Goal: Information Seeking & Learning: Learn about a topic

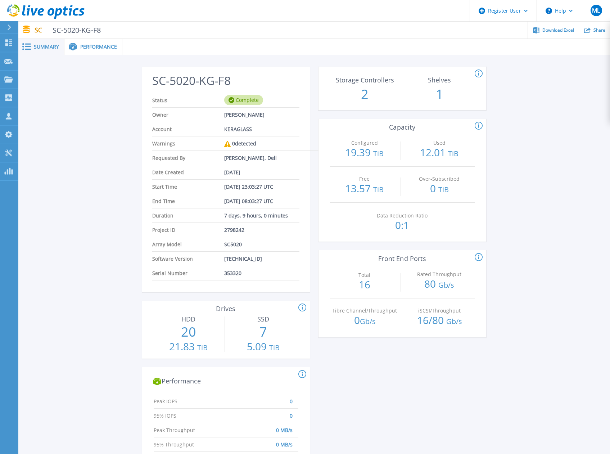
click at [79, 43] on span at bounding box center [72, 47] width 16 height 8
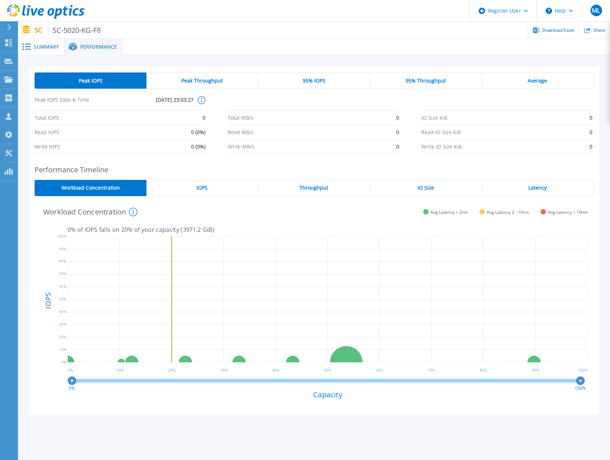
click at [217, 191] on div "IOPS" at bounding box center [203, 188] width 112 height 16
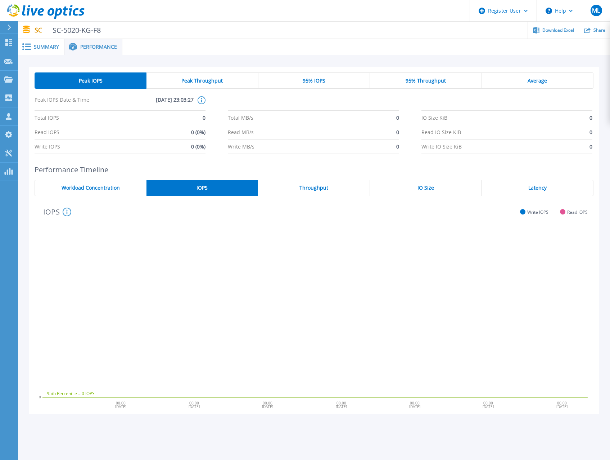
click at [216, 78] on span "Peak Throughput" at bounding box center [202, 81] width 41 height 6
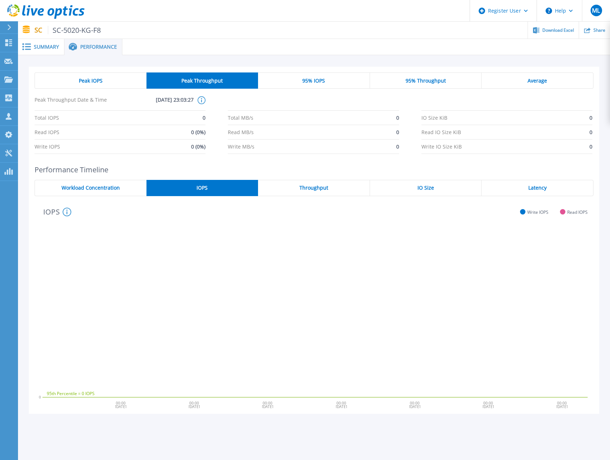
click at [73, 80] on div "Peak IOPS" at bounding box center [91, 80] width 112 height 16
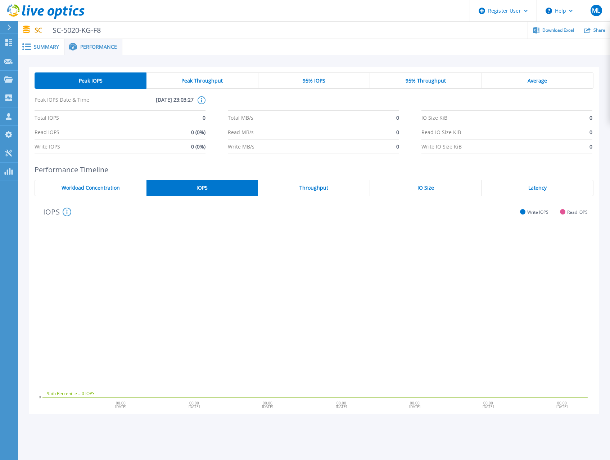
click at [301, 187] on span "Throughput" at bounding box center [314, 188] width 29 height 6
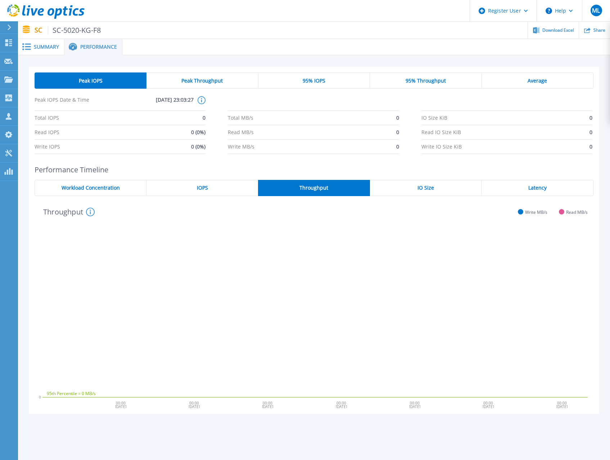
click at [418, 190] on span "IO Size" at bounding box center [426, 188] width 17 height 6
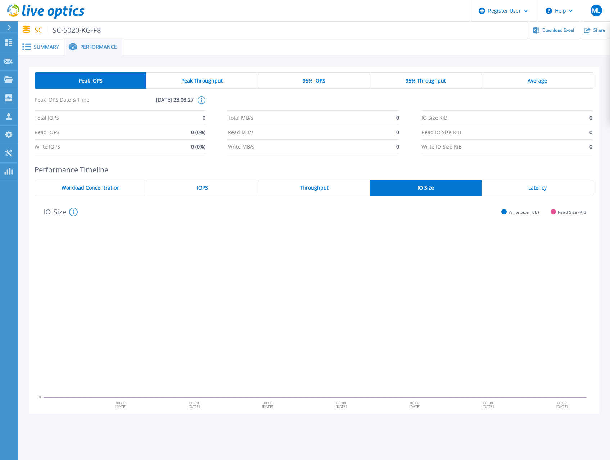
click at [195, 193] on div "IOPS" at bounding box center [203, 188] width 112 height 16
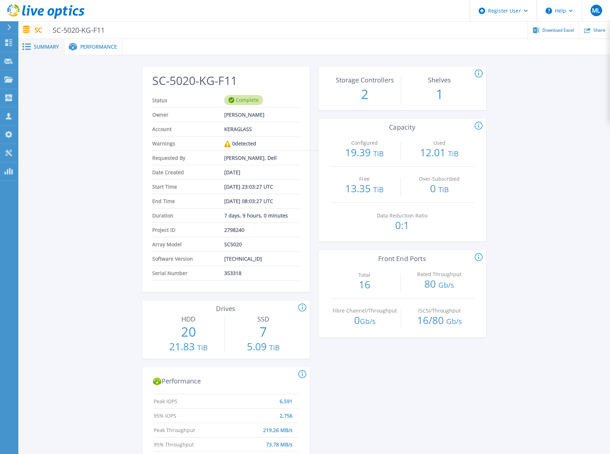
click at [106, 50] on div "Performance" at bounding box center [93, 47] width 58 height 16
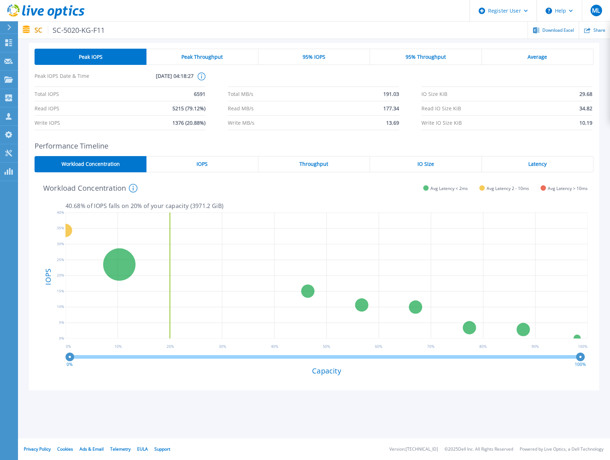
click at [205, 156] on div "IOPS" at bounding box center [203, 164] width 112 height 16
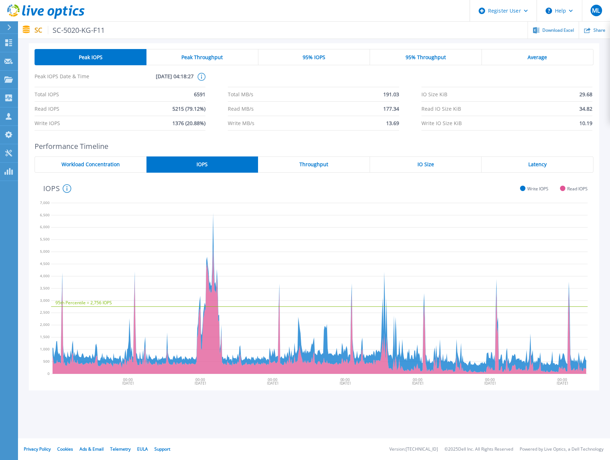
click at [285, 64] on div "95% IOPS" at bounding box center [315, 57] width 112 height 16
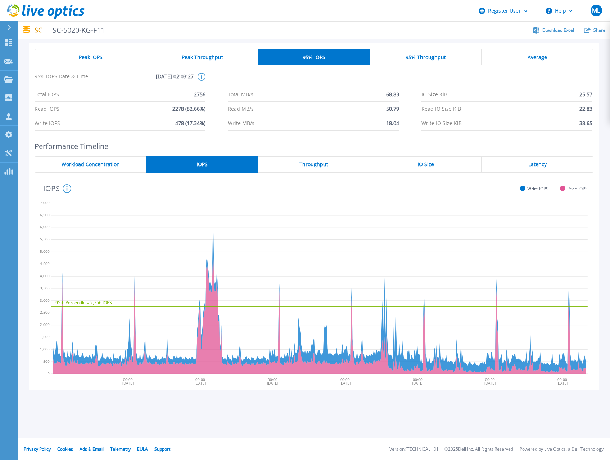
click at [100, 57] on span "Peak IOPS" at bounding box center [91, 57] width 24 height 6
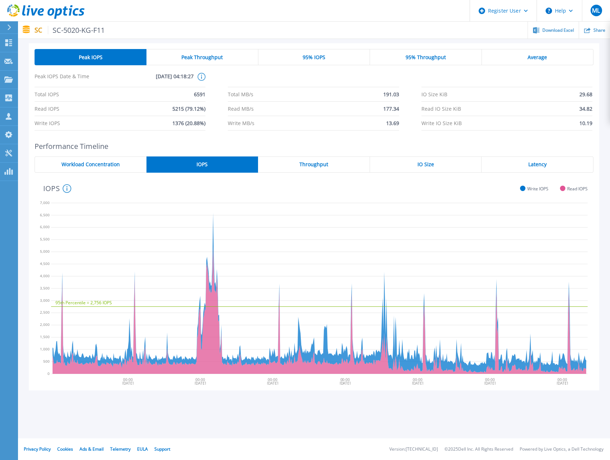
click at [437, 164] on div "IO Size" at bounding box center [426, 164] width 112 height 16
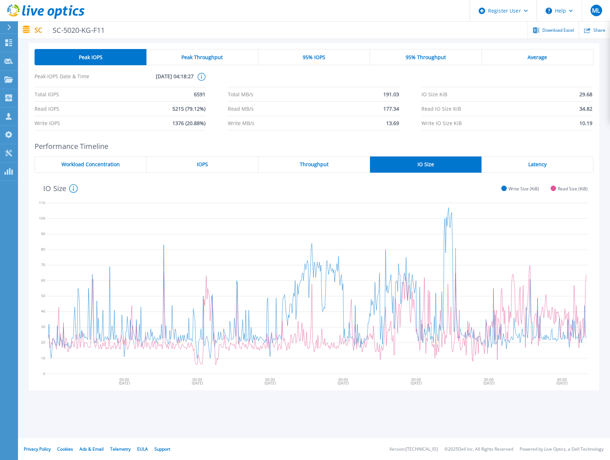
click at [505, 165] on div "Latency" at bounding box center [538, 164] width 112 height 16
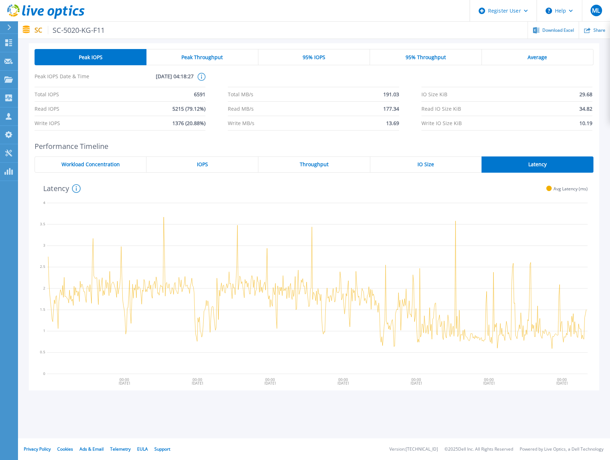
click at [327, 192] on div "Latency The average front-end latency measured in milliseconds (averaged across…" at bounding box center [312, 187] width 554 height 19
drag, startPoint x: 327, startPoint y: 191, endPoint x: 320, endPoint y: 188, distance: 7.2
click at [320, 188] on div "Latency The average front-end latency measured in milliseconds (averaged across…" at bounding box center [312, 187] width 554 height 19
click at [143, 66] on div "Peak IOPS Peak Throughput 95% IOPS 95% Throughput Average Peak IOPS Date & Time…" at bounding box center [314, 89] width 559 height 81
click at [37, 29] on p "SC SC-5020-KG-F11" at bounding box center [70, 30] width 71 height 8
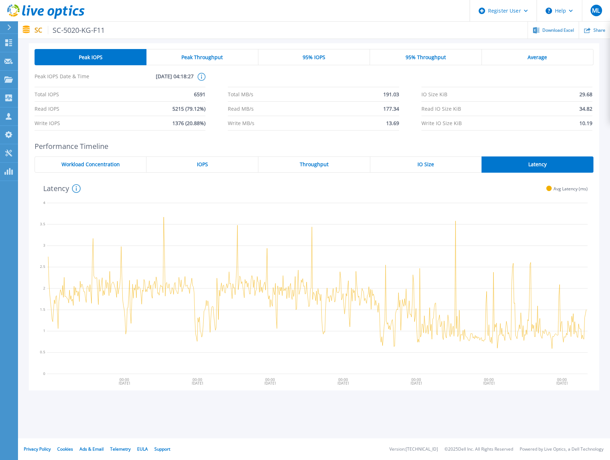
click at [89, 53] on div "Peak IOPS" at bounding box center [91, 57] width 112 height 16
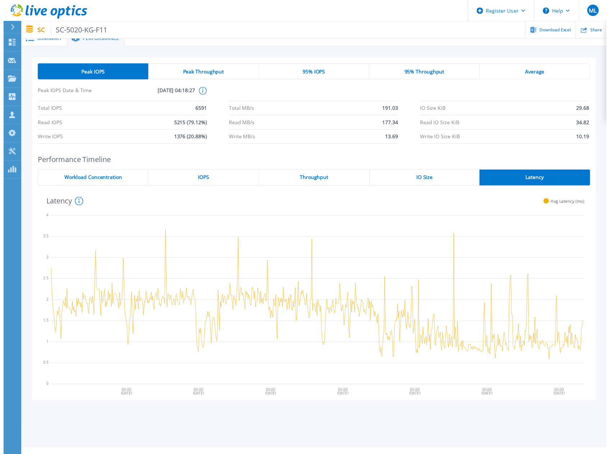
scroll to position [0, 0]
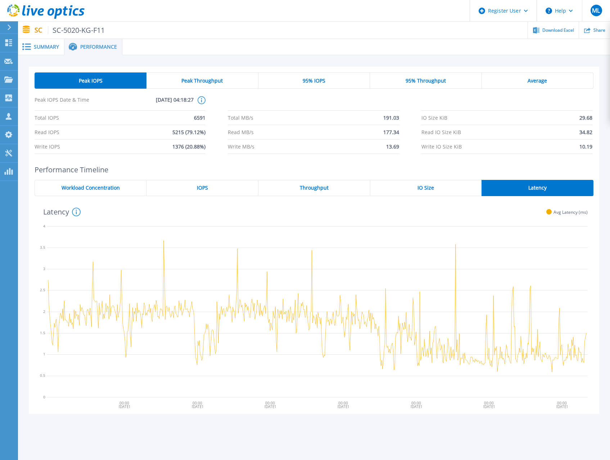
click at [39, 50] on div "Summary" at bounding box center [41, 47] width 46 height 16
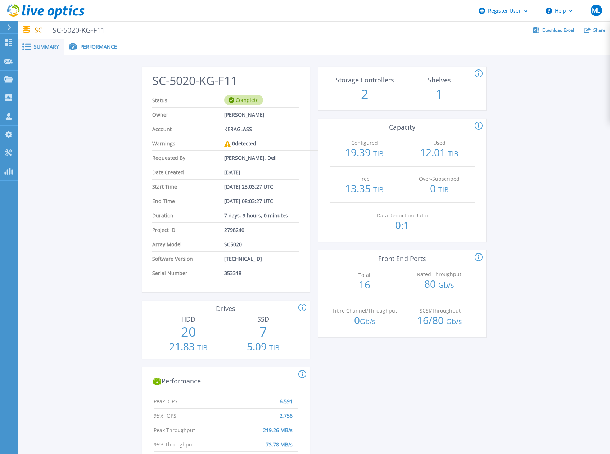
drag, startPoint x: 76, startPoint y: 164, endPoint x: 63, endPoint y: 149, distance: 19.2
click at [71, 156] on div "SC-5020-KG-F11 Status Complete Owner Thomas Soubrier Account KERAGLASS Warnings…" at bounding box center [314, 386] width 592 height 663
click at [63, 149] on div "SC-5020-KG-F11 Status Complete Owner Thomas Soubrier Account KERAGLASS Warnings…" at bounding box center [314, 386] width 592 height 663
click at [89, 49] on span "Performance" at bounding box center [98, 46] width 37 height 5
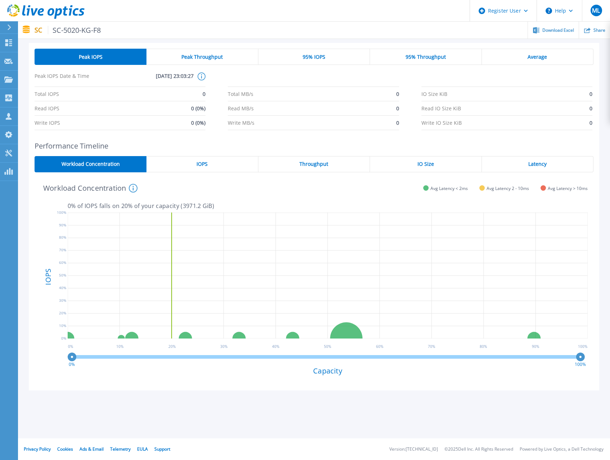
click at [175, 149] on h2 "Performance Timeline" at bounding box center [314, 146] width 559 height 8
click at [175, 161] on div "IOPS" at bounding box center [203, 164] width 112 height 16
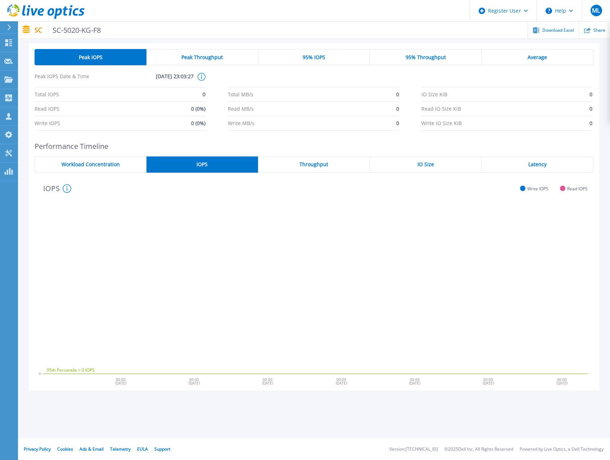
click at [125, 161] on div "Workload Concentration" at bounding box center [91, 164] width 112 height 16
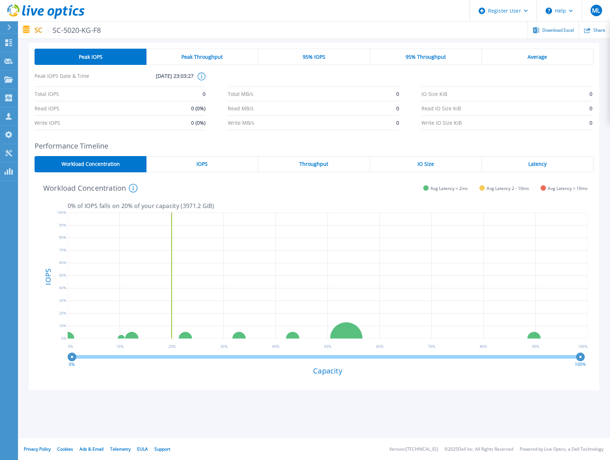
click at [180, 161] on div "IOPS" at bounding box center [203, 164] width 112 height 16
